Goal: Information Seeking & Learning: Learn about a topic

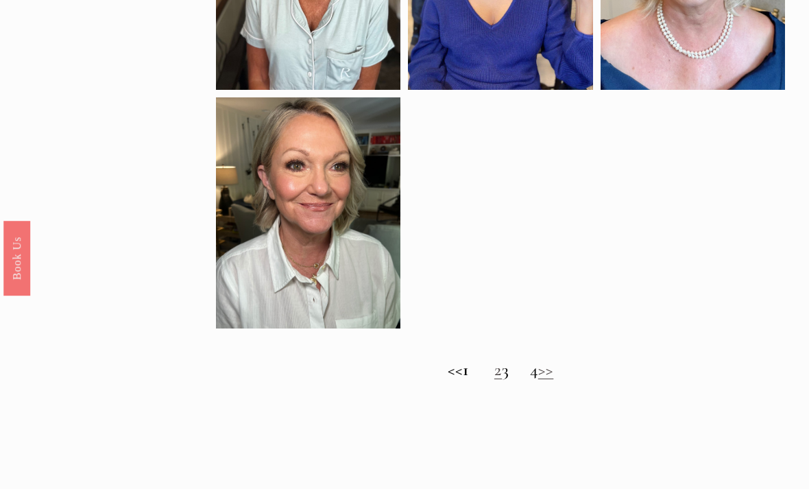
scroll to position [762, 0]
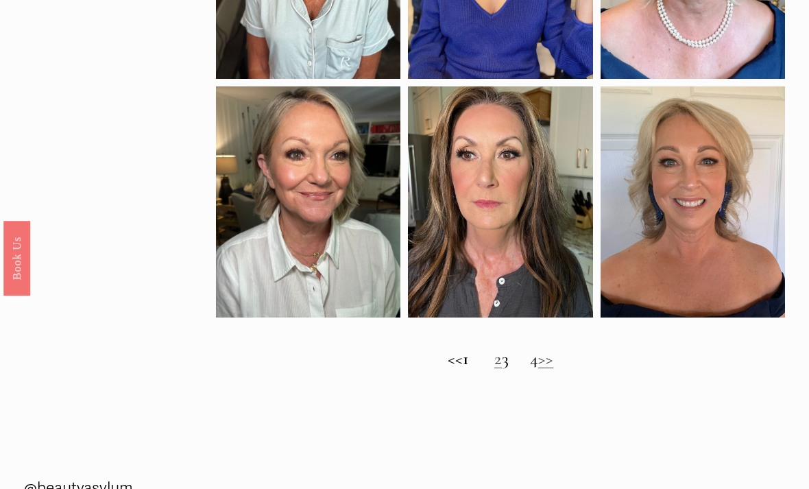
click at [554, 369] on link ">>" at bounding box center [546, 358] width 16 height 21
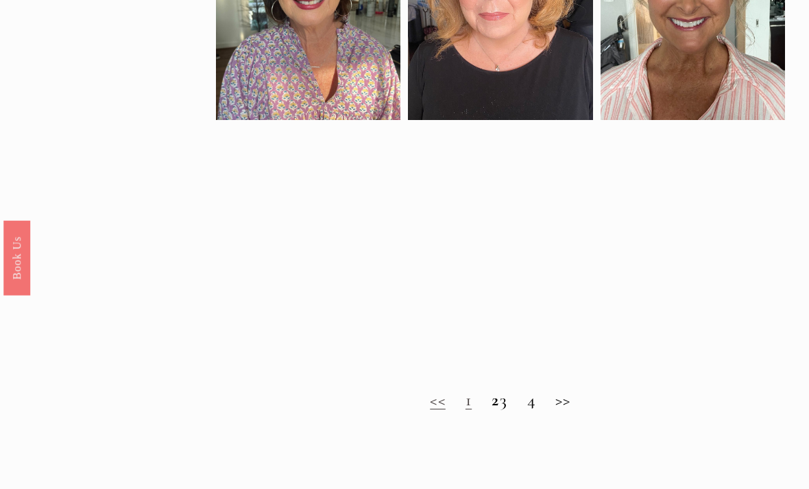
scroll to position [732, 0]
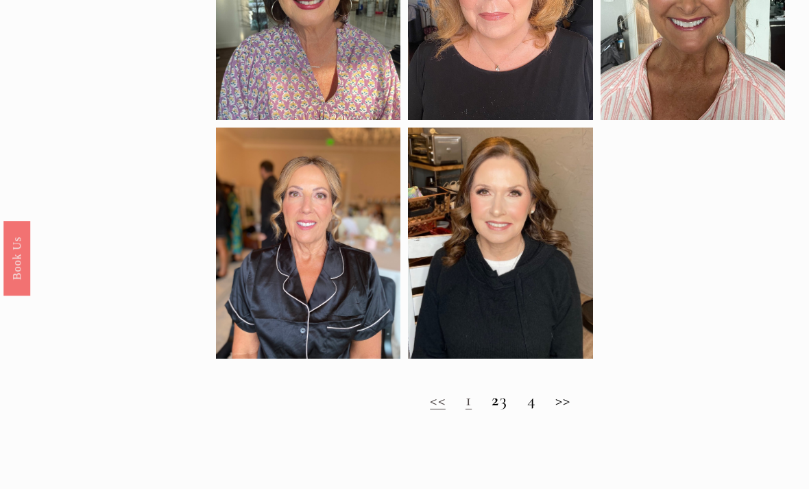
click at [572, 401] on h2 "<< 1 2 3 4 >>" at bounding box center [500, 400] width 568 height 21
click at [577, 402] on h2 "<< 1 2 3 4 >>" at bounding box center [500, 400] width 568 height 21
click at [569, 402] on h2 "<< 1 2 3 4 >>" at bounding box center [500, 400] width 568 height 21
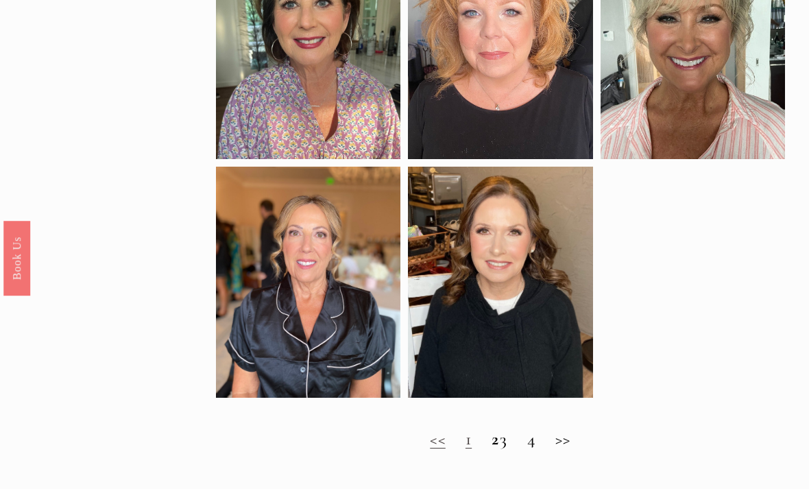
scroll to position [692, 0]
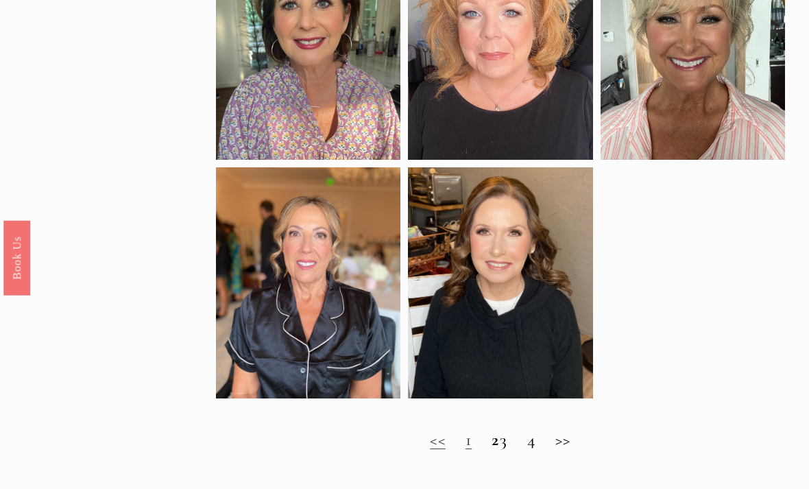
click at [517, 439] on h2 "<< 1 2 3 4 >>" at bounding box center [500, 441] width 568 height 21
click at [516, 446] on h2 "<< 1 2 3 4 >>" at bounding box center [500, 441] width 568 height 21
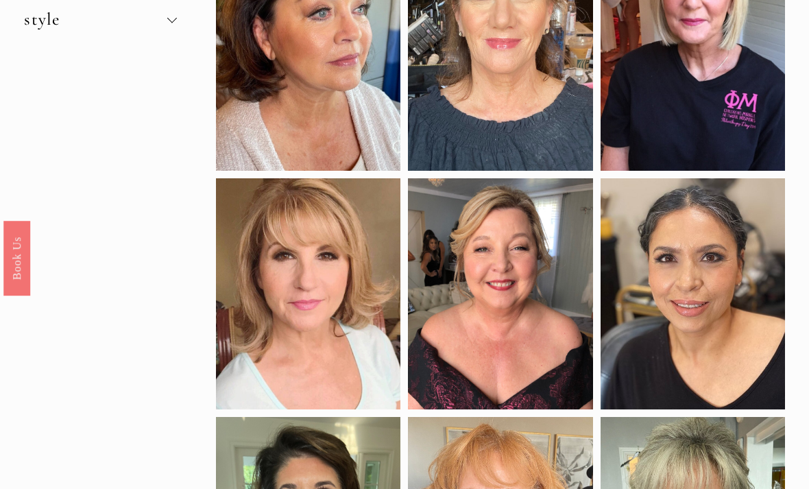
scroll to position [0, 0]
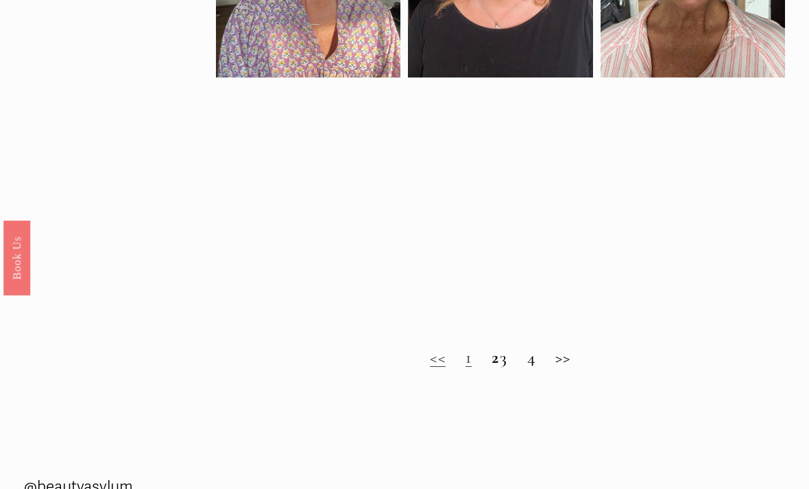
scroll to position [775, 0]
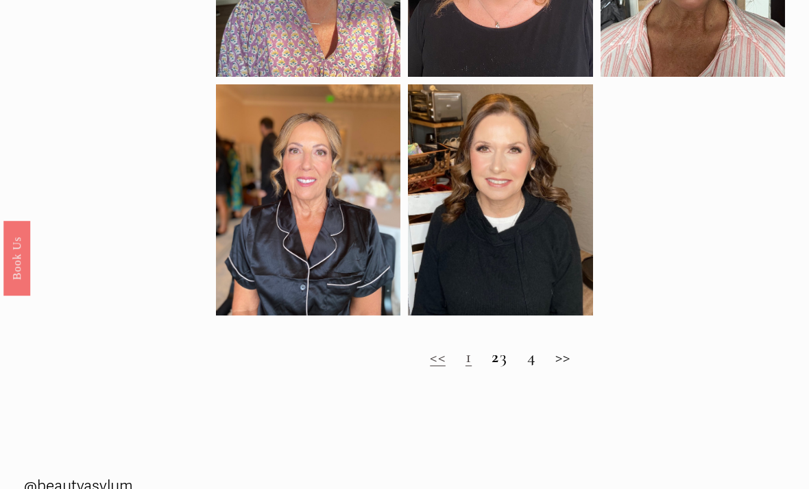
click at [563, 363] on h2 "<< 1 2 3 4 >>" at bounding box center [500, 357] width 568 height 21
click at [579, 358] on h2 "<< 1 2 3 4 >>" at bounding box center [500, 357] width 568 height 21
click at [513, 367] on h2 "<< 1 2 3 4 >>" at bounding box center [500, 357] width 568 height 21
click at [430, 364] on link "<<" at bounding box center [438, 356] width 16 height 21
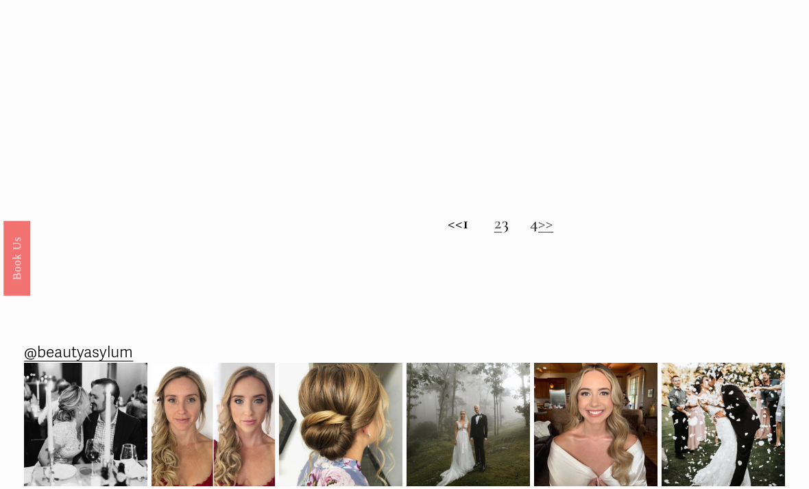
scroll to position [954, 0]
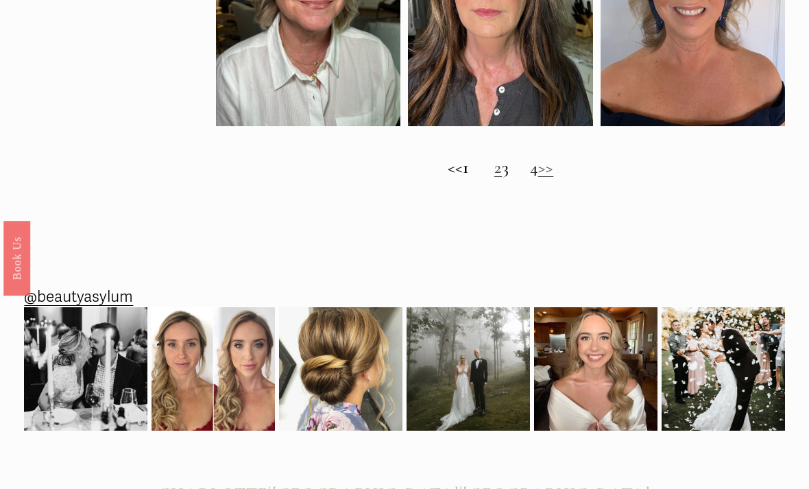
click at [517, 168] on h2 "<< 1 2 3 4 >>" at bounding box center [500, 168] width 568 height 21
click at [516, 178] on h2 "<< 1 2 3 4 >>" at bounding box center [500, 168] width 568 height 21
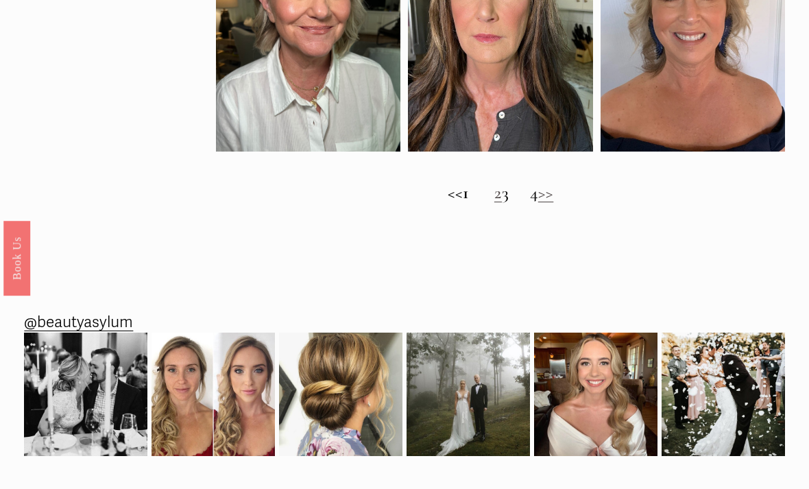
scroll to position [923, 0]
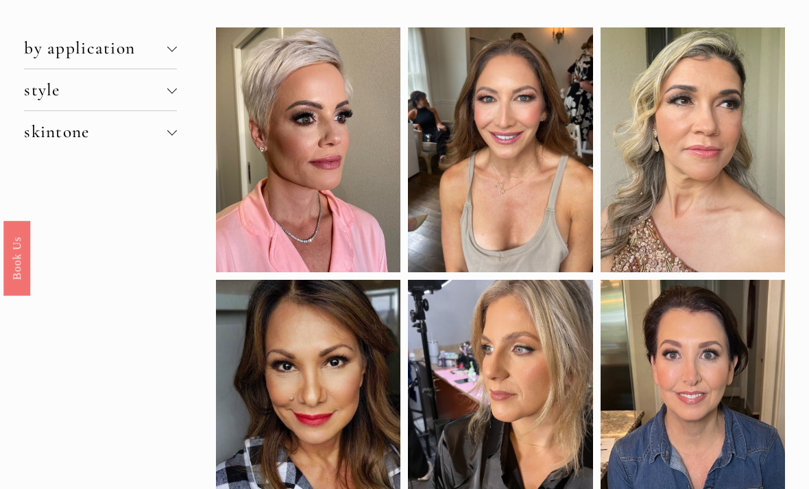
scroll to position [90, 0]
